Goal: Find specific page/section: Find specific page/section

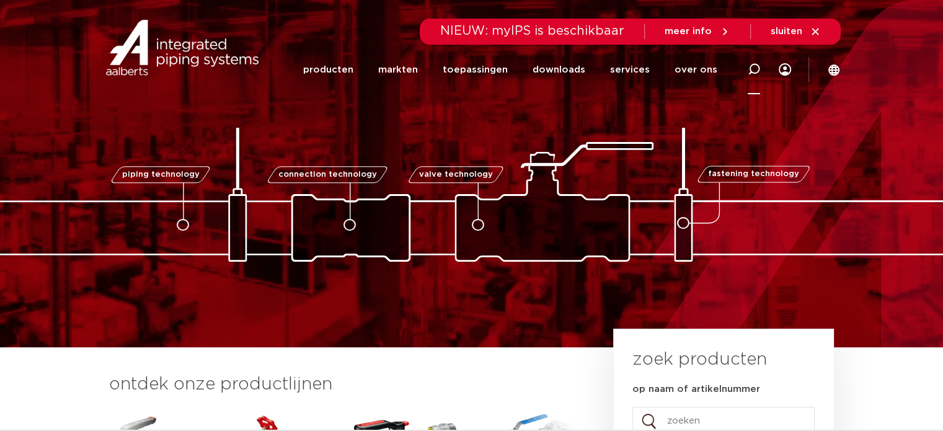
click at [749, 65] on icon at bounding box center [754, 69] width 12 height 12
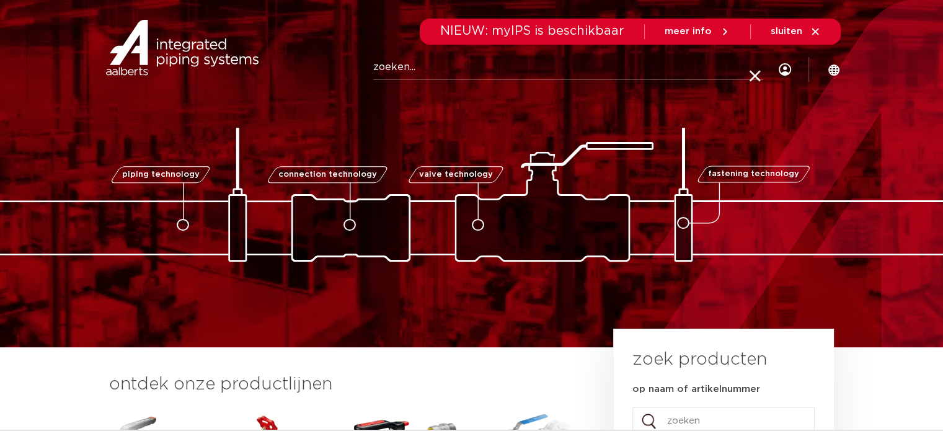
paste input "45516"
type input "45516"
click button "Zoeken" at bounding box center [0, 0] width 0 height 0
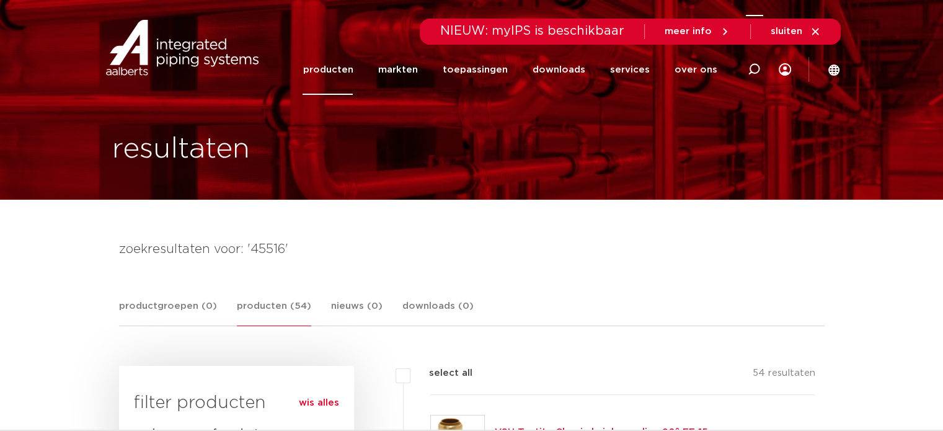
click at [765, 66] on div at bounding box center [754, 69] width 50 height 51
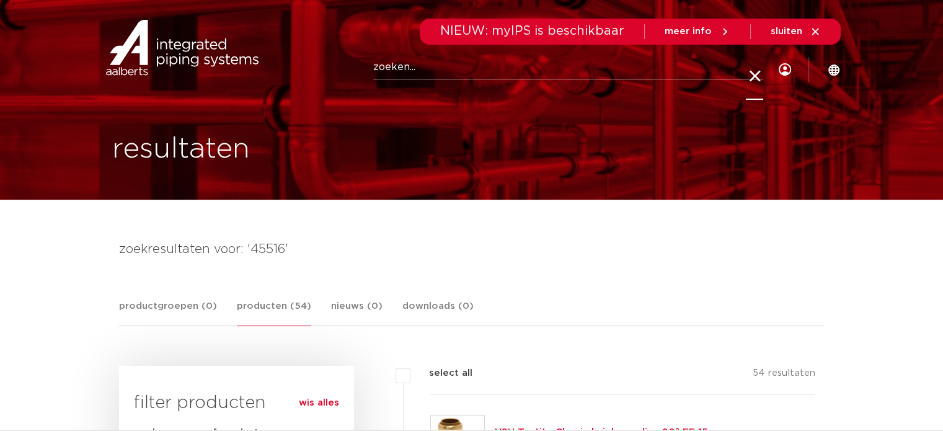
click at [761, 64] on div at bounding box center [754, 75] width 17 height 50
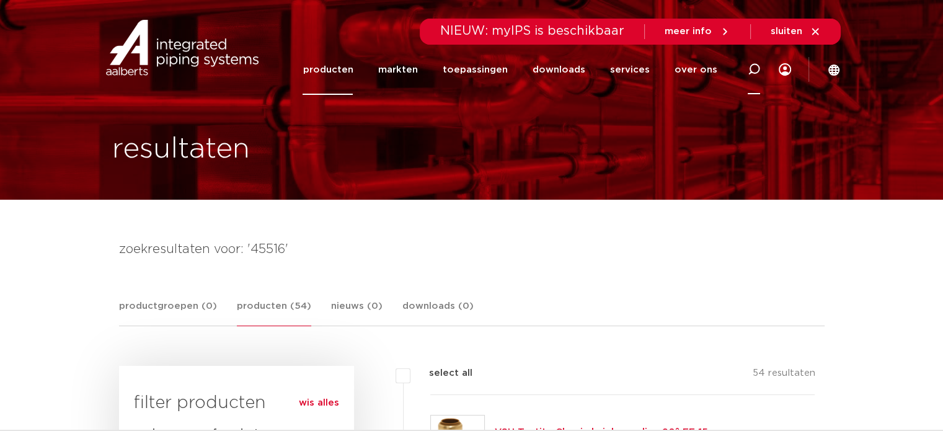
click at [750, 62] on div at bounding box center [754, 69] width 12 height 50
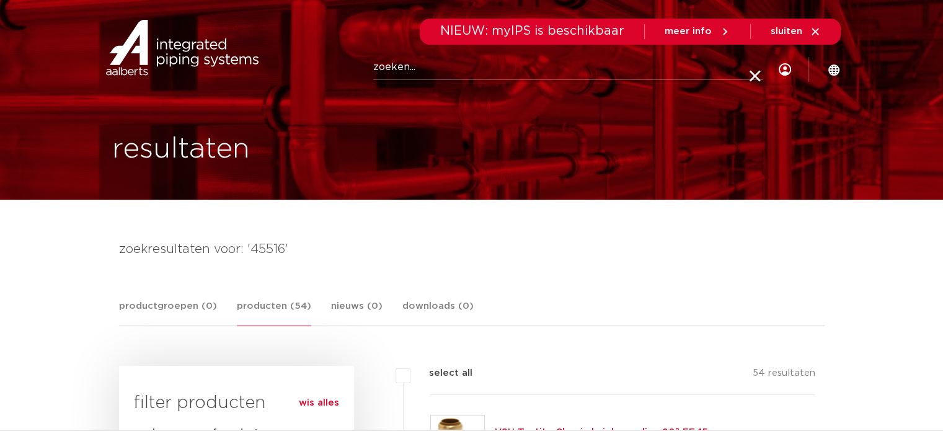
paste input "45516R"
type input "45516R"
click button "Zoeken" at bounding box center [0, 0] width 0 height 0
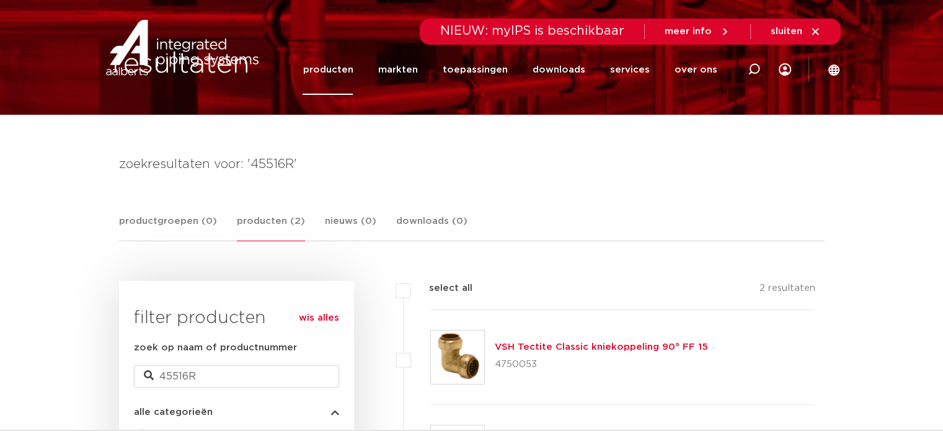
scroll to position [248, 0]
